Goal: Task Accomplishment & Management: Complete application form

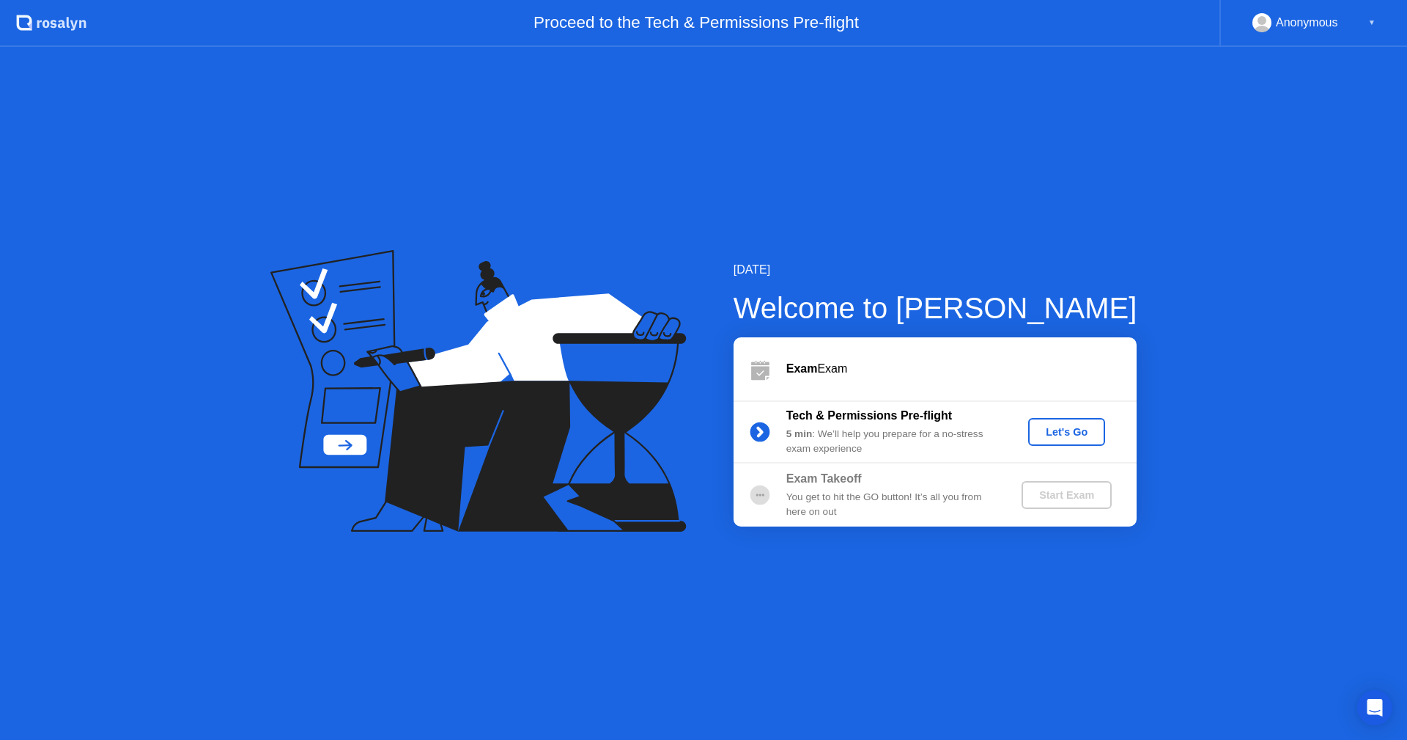
click at [1091, 427] on div "Let's Go" at bounding box center [1066, 432] width 65 height 12
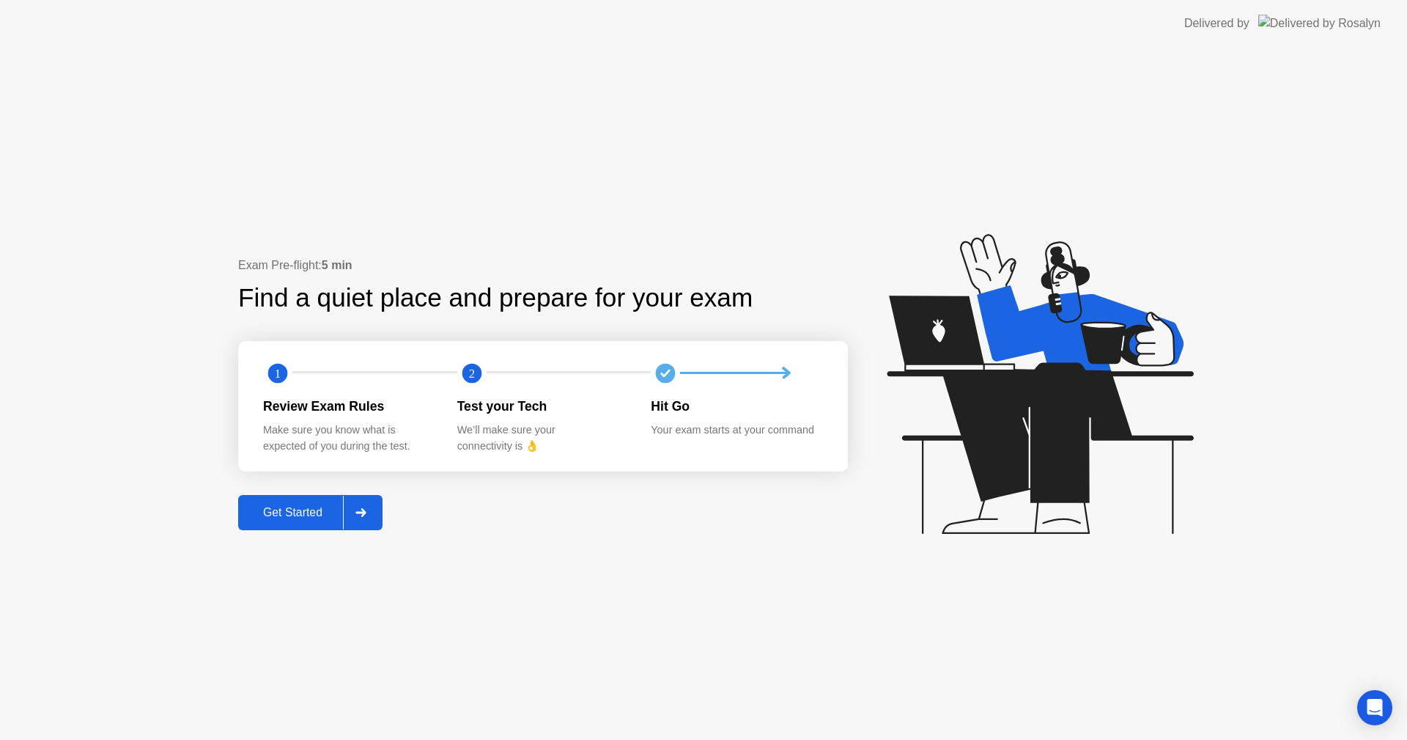
click at [295, 512] on div "Get Started" at bounding box center [293, 512] width 100 height 13
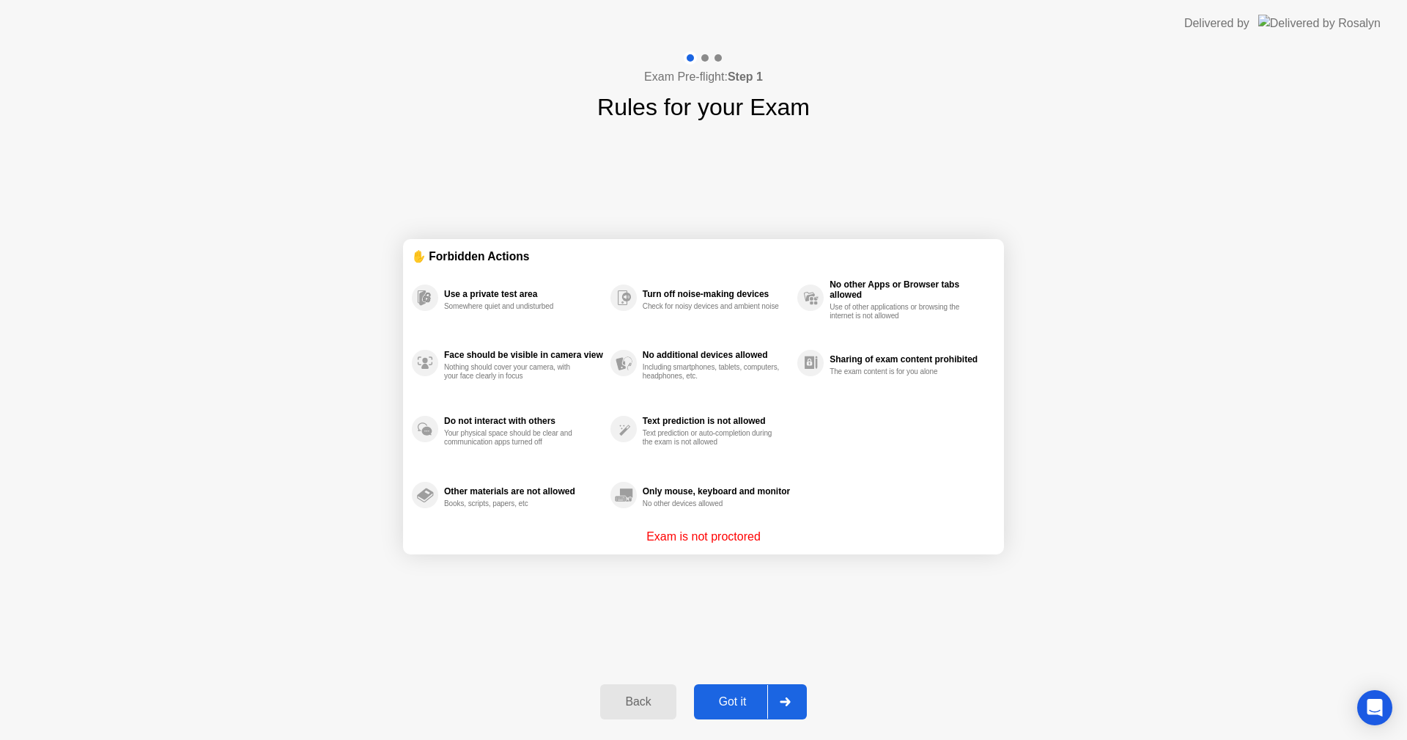
click at [744, 704] on div "Got it" at bounding box center [733, 701] width 69 height 13
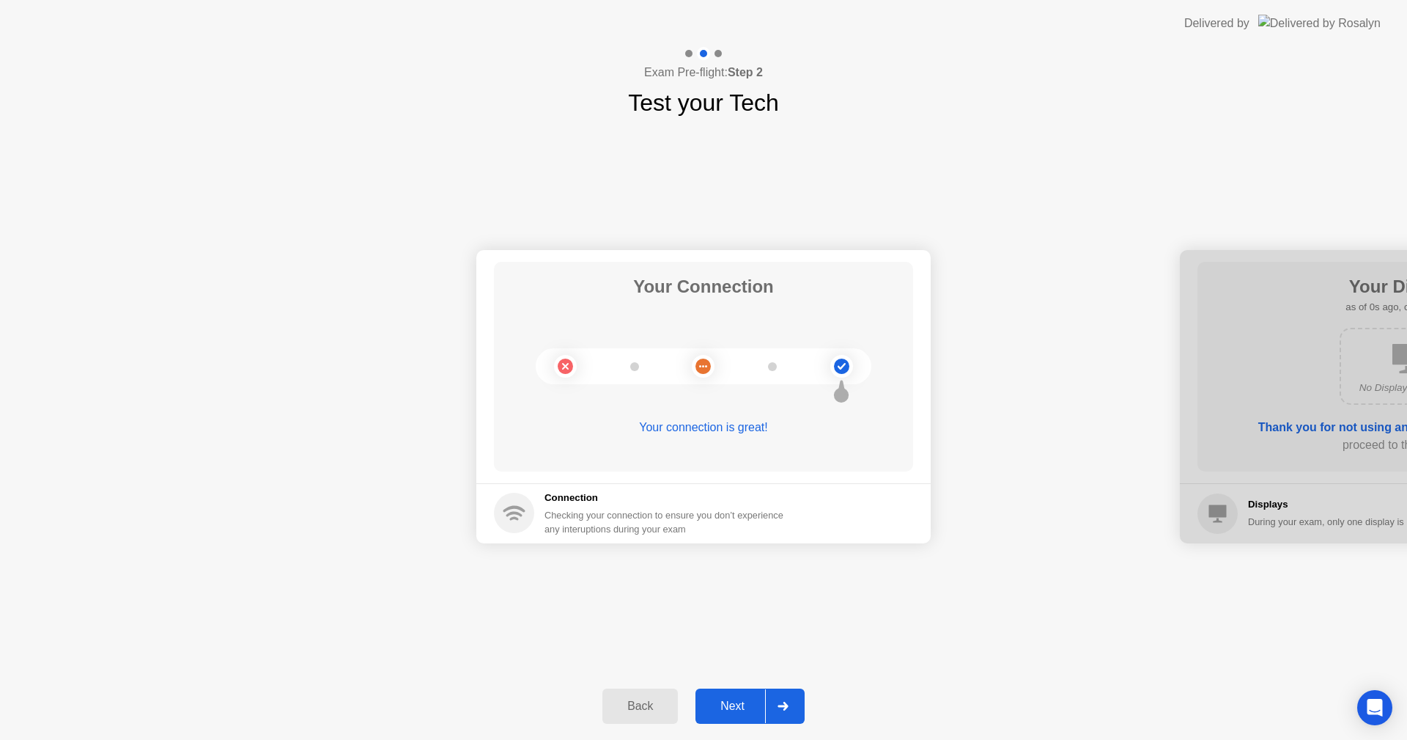
click at [733, 704] on div "Next" at bounding box center [732, 705] width 65 height 13
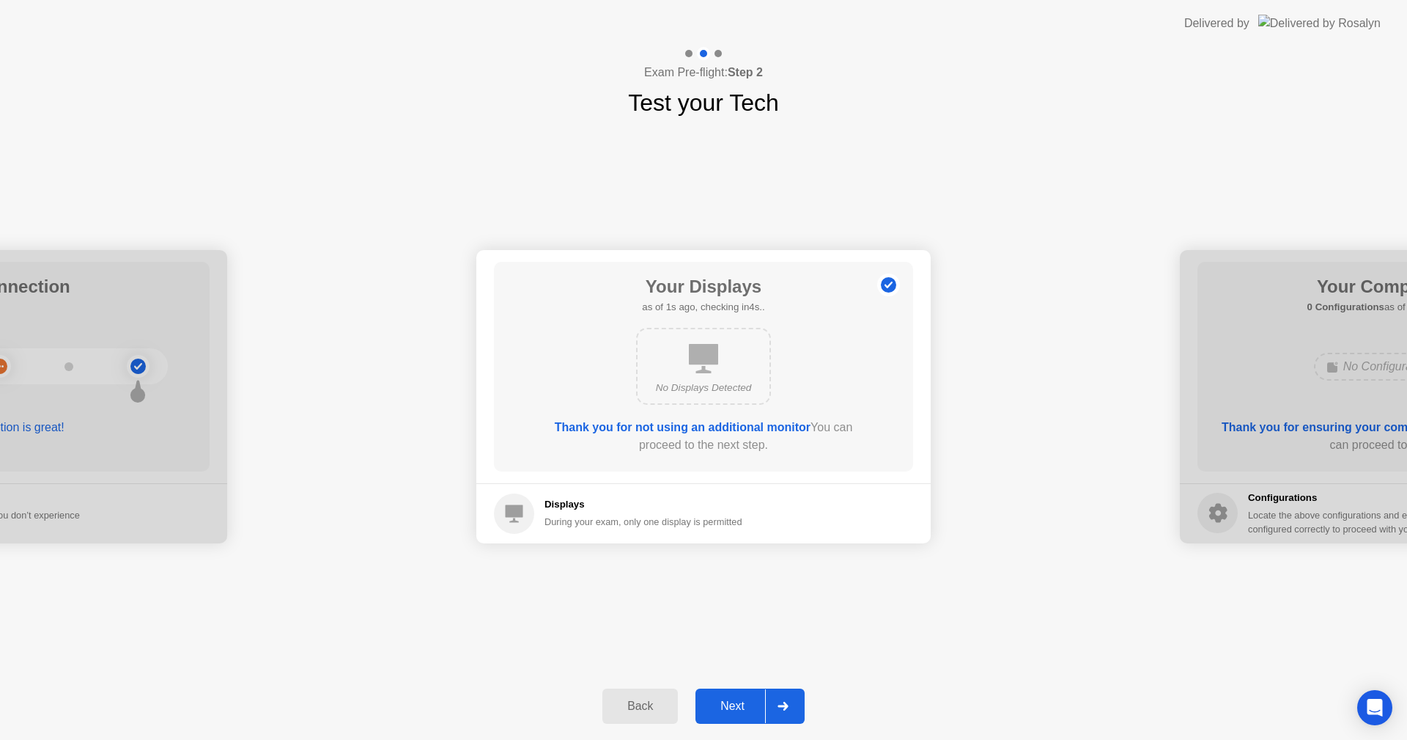
click at [733, 704] on div "Next" at bounding box center [732, 705] width 65 height 13
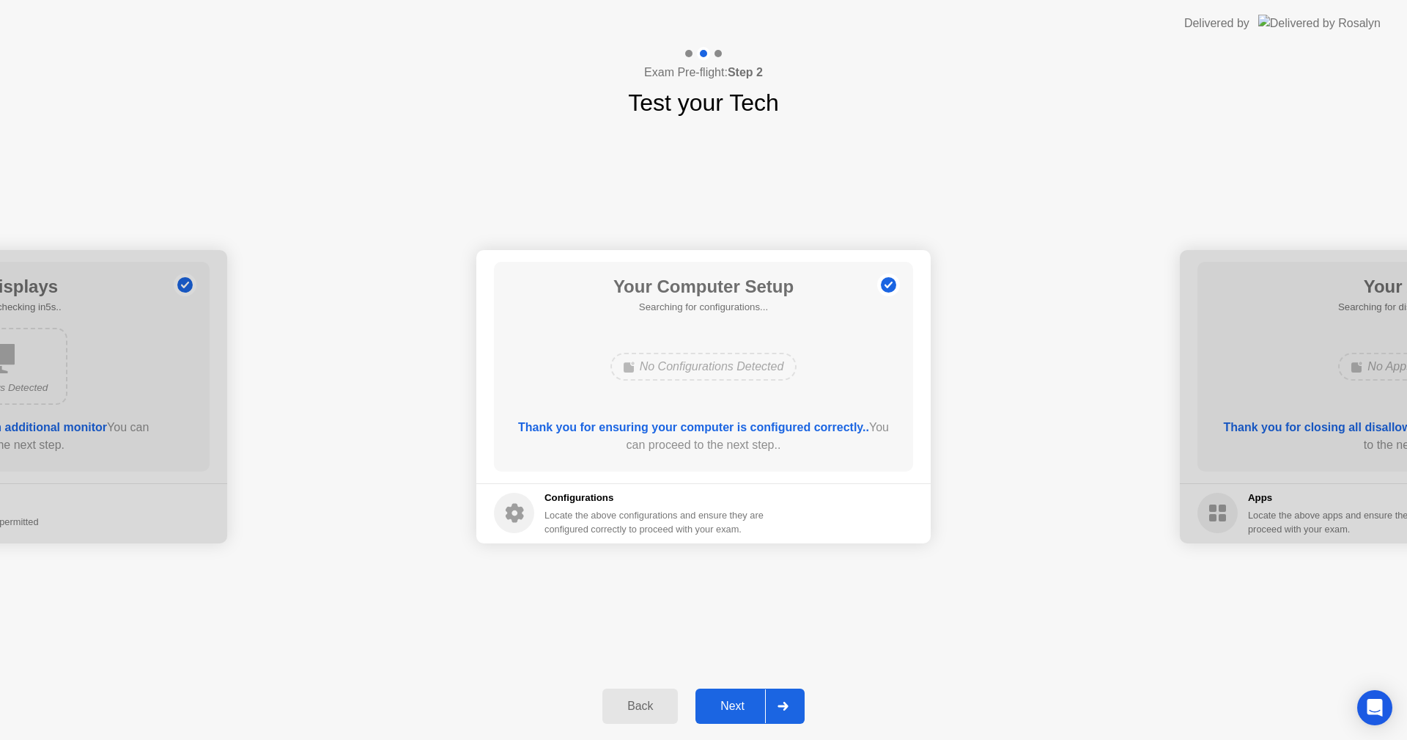
click at [733, 704] on div "Next" at bounding box center [732, 705] width 65 height 13
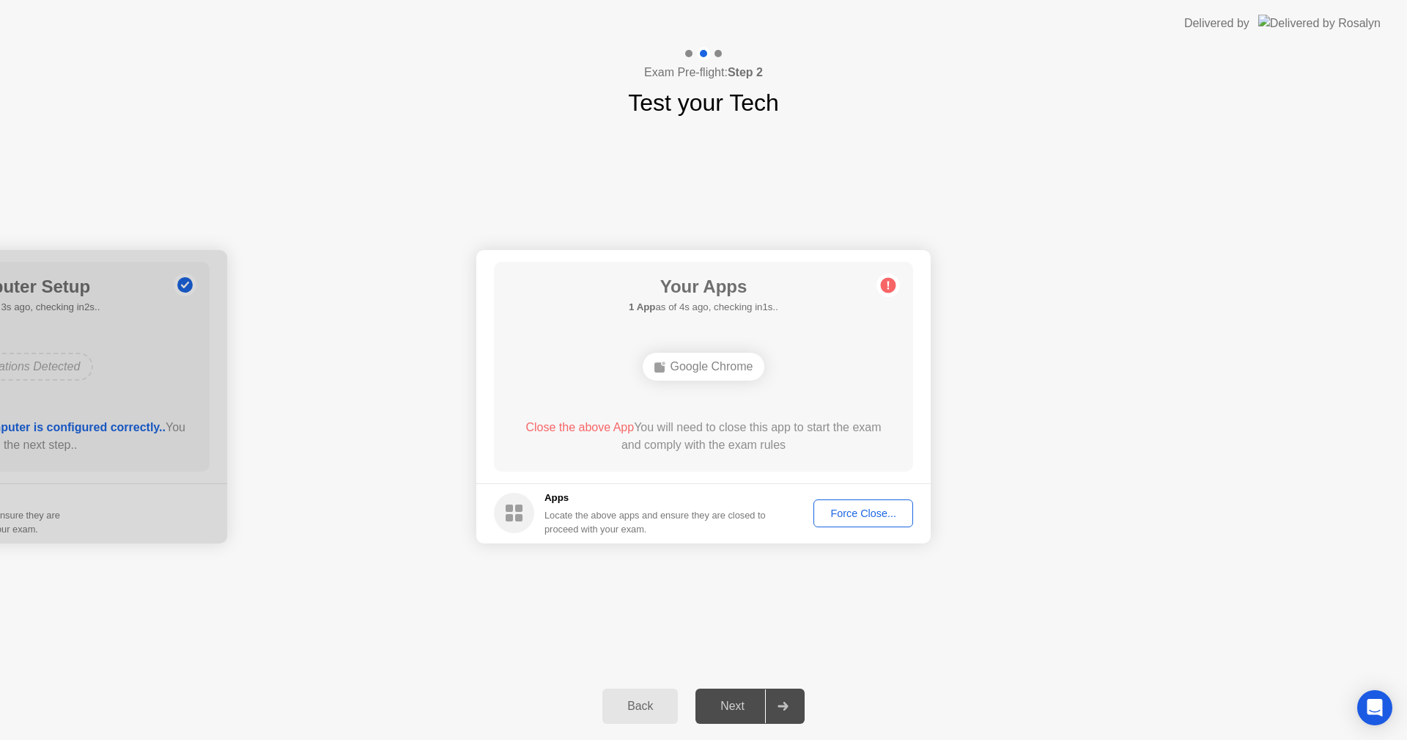
click at [893, 504] on button "Force Close..." at bounding box center [864, 513] width 100 height 28
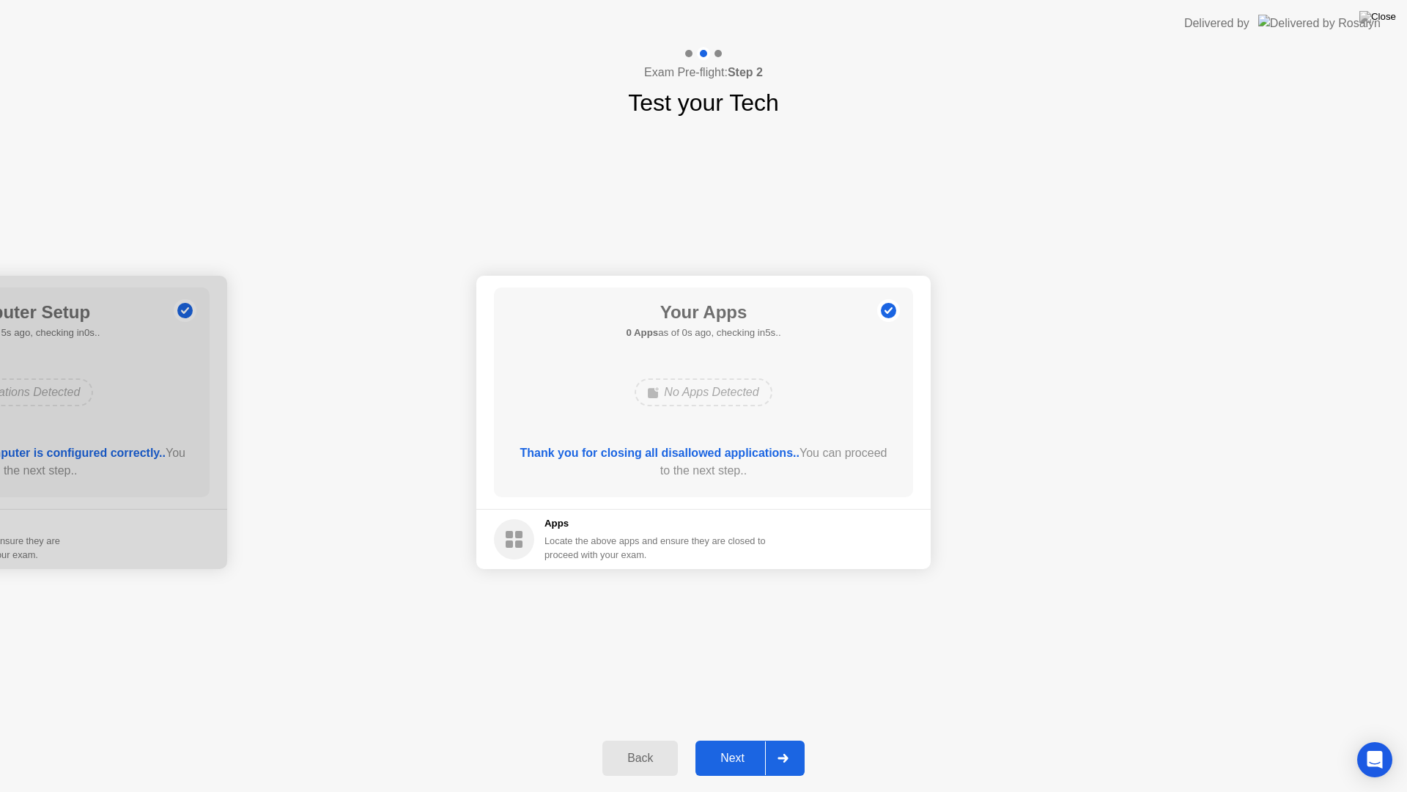
click at [740, 739] on div "Next" at bounding box center [732, 757] width 65 height 13
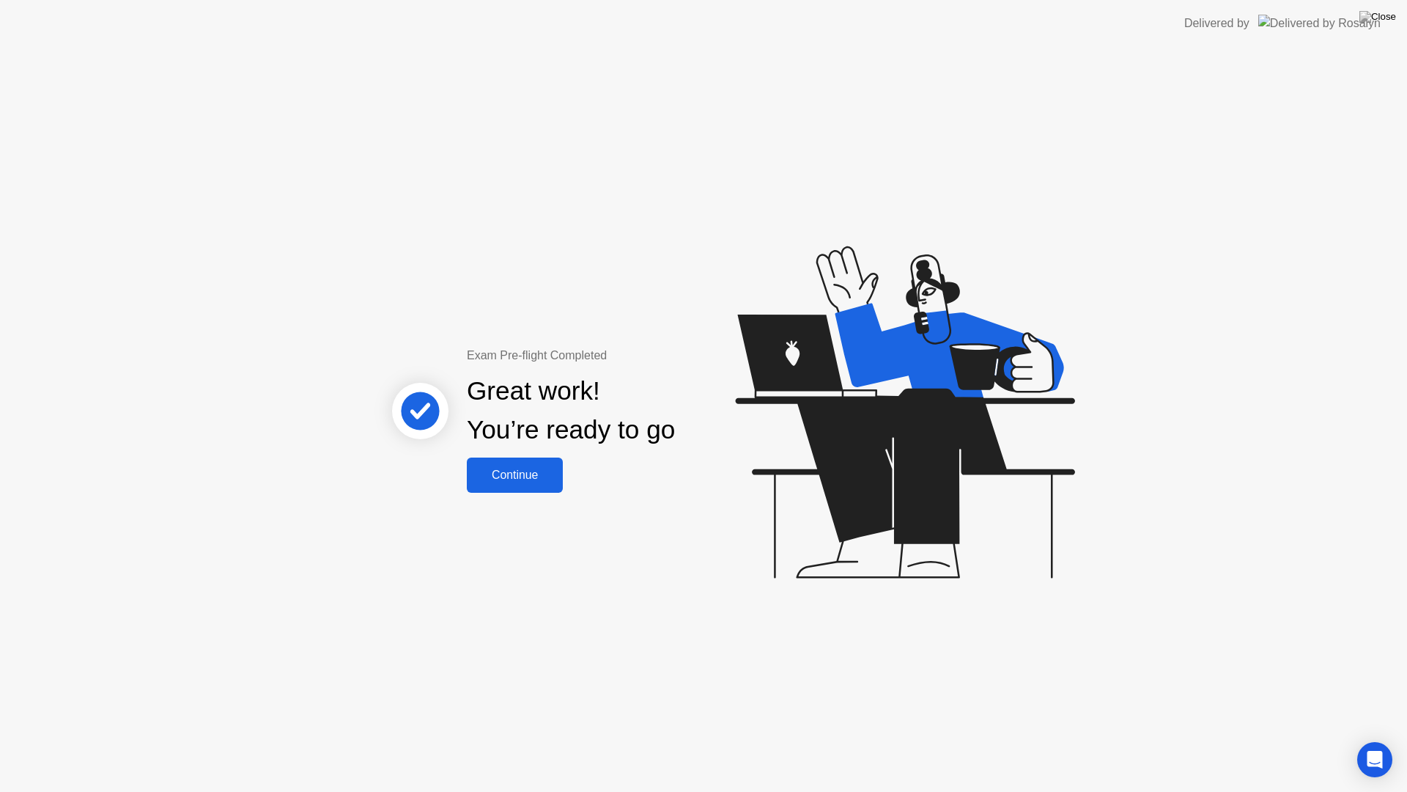
click at [531, 485] on button "Continue" at bounding box center [515, 474] width 96 height 35
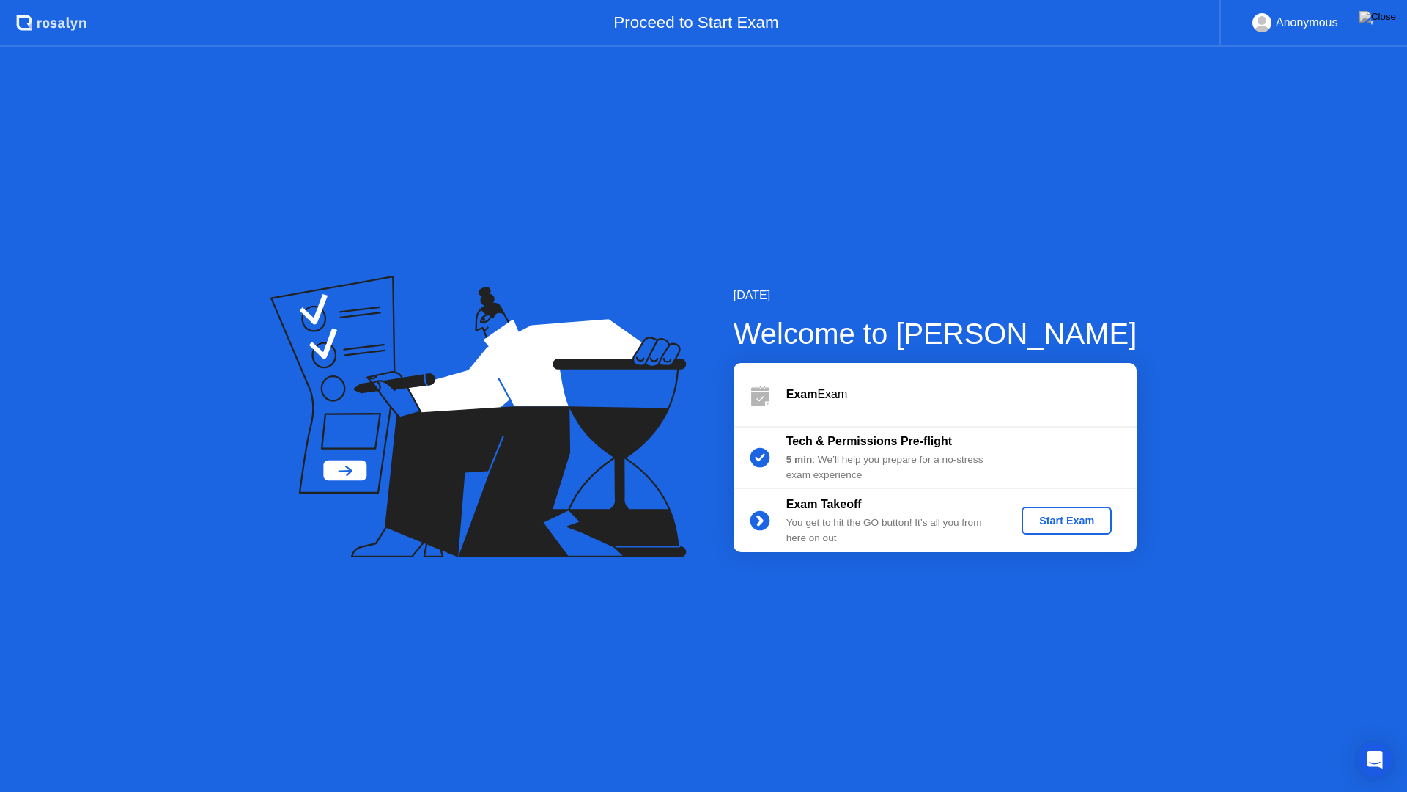
click at [1067, 526] on div "Start Exam" at bounding box center [1067, 521] width 78 height 12
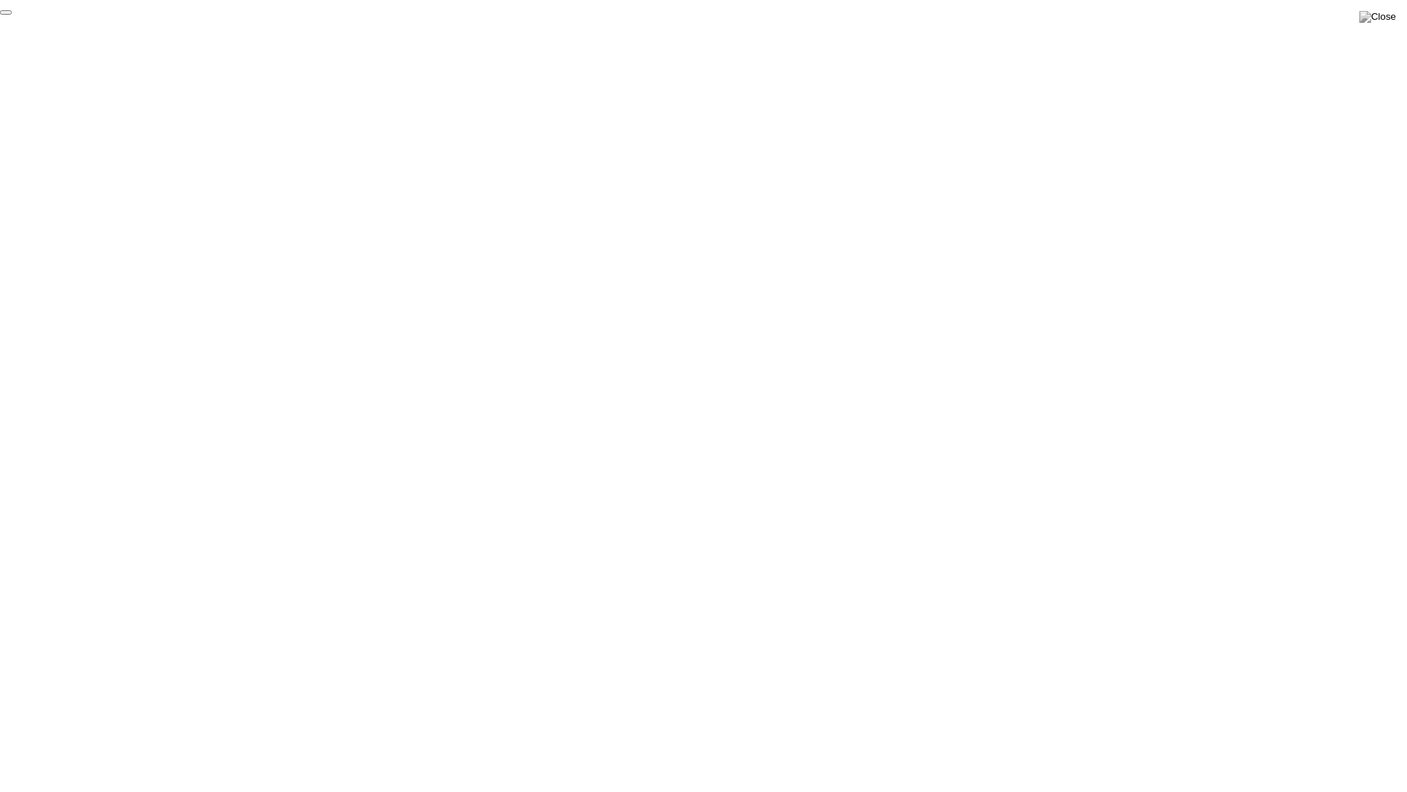
click div "End Proctoring Session"
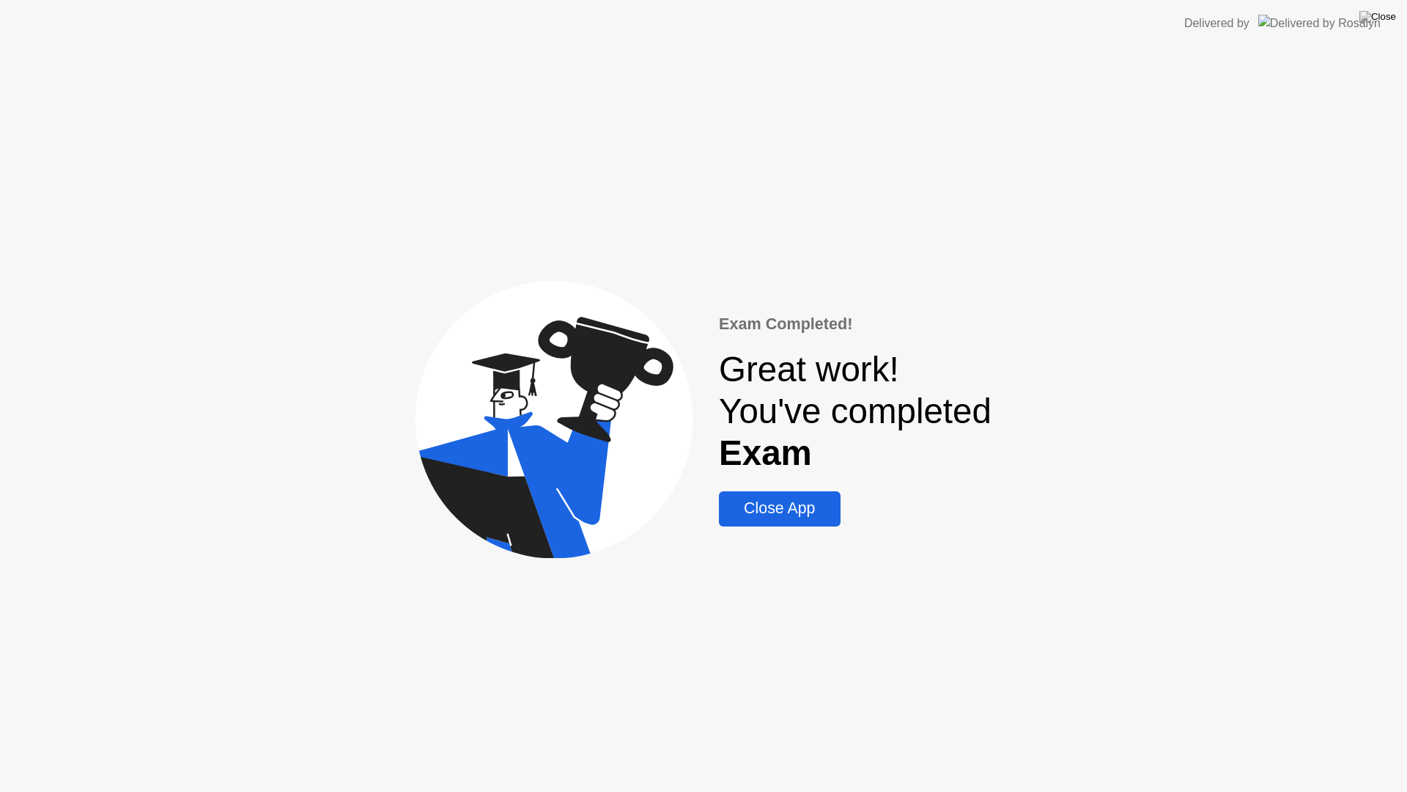
click at [794, 509] on div "Close App" at bounding box center [780, 508] width 112 height 18
